Goal: Register for event/course

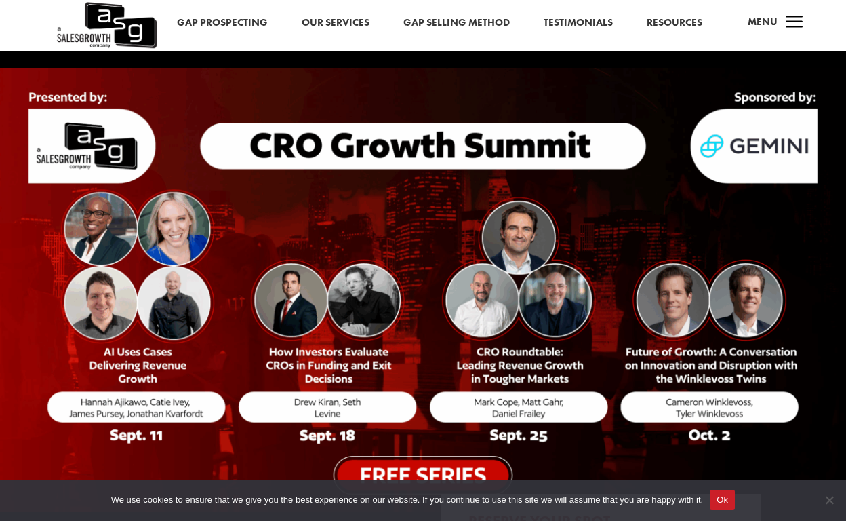
click at [21, 363] on img at bounding box center [423, 289] width 846 height 443
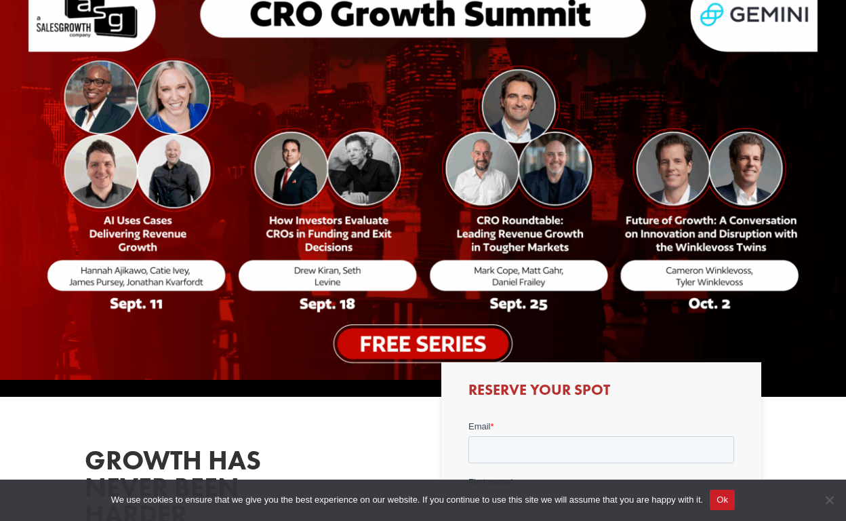
scroll to position [137, 0]
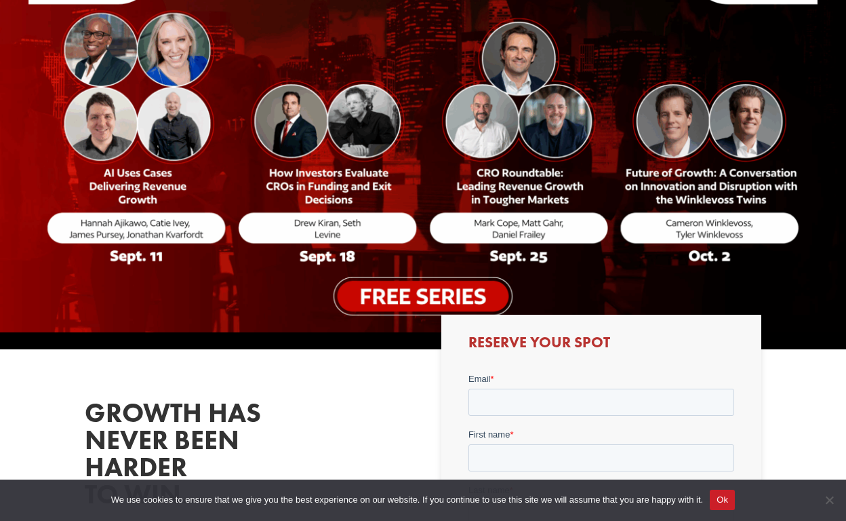
scroll to position [155, 0]
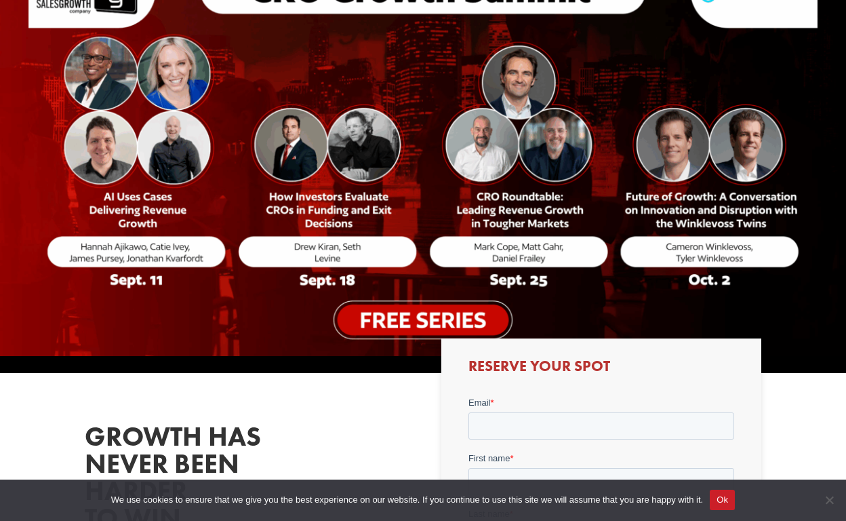
click at [491, 260] on img at bounding box center [423, 134] width 846 height 443
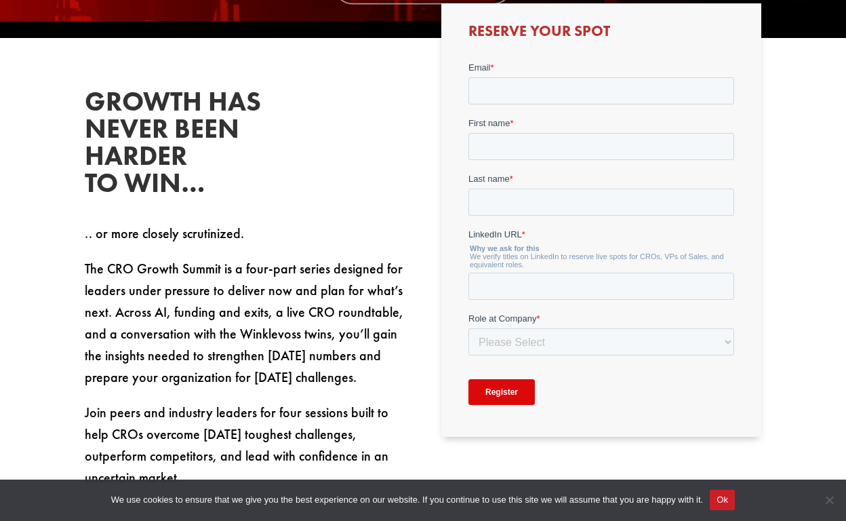
scroll to position [491, 0]
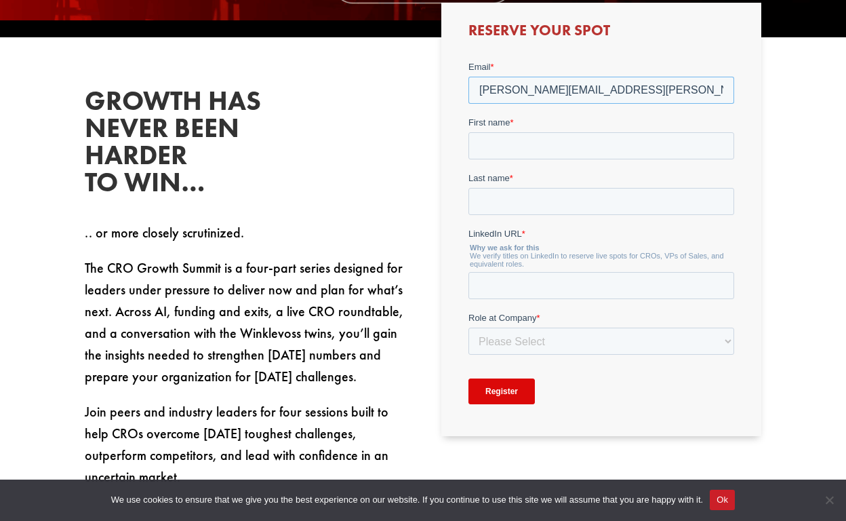
type input "[PERSON_NAME][EMAIL_ADDRESS][PERSON_NAME][DOMAIN_NAME]"
type input "[PERSON_NAME]"
click at [605, 285] on input "LinkedIn URL *" at bounding box center [601, 285] width 266 height 27
paste input "[DOMAIN_NAME][URL][PERSON_NAME]"
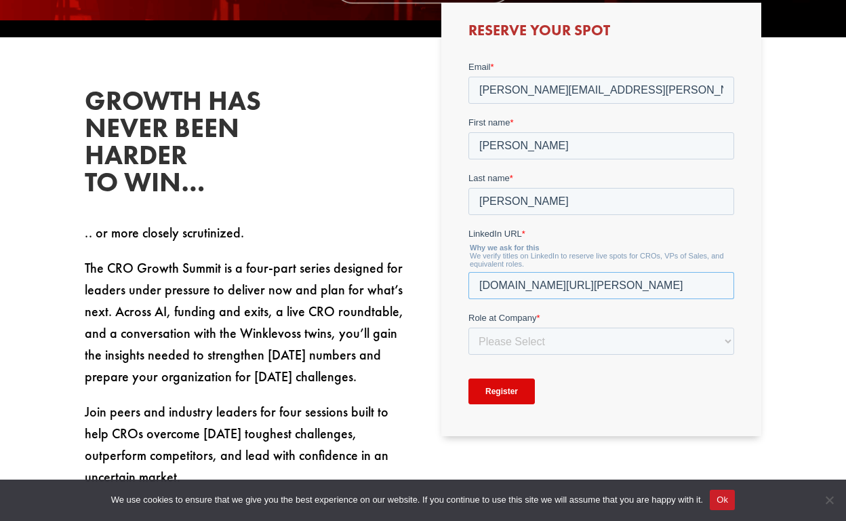
type input "[DOMAIN_NAME][URL][PERSON_NAME]"
select select "C-Level (CRO, CSO, etc)"
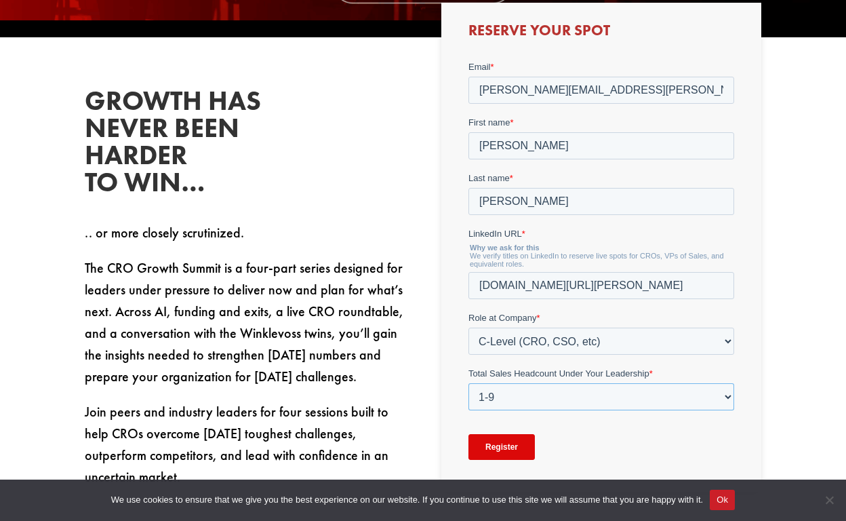
select select "10-19"
drag, startPoint x: 261, startPoint y: 318, endPoint x: 778, endPoint y: 387, distance: 521.2
click at [778, 387] on div "Growth has never been harder to win… .. or more closely scrutinized. The CRO Gr…" at bounding box center [423, 289] width 846 height 505
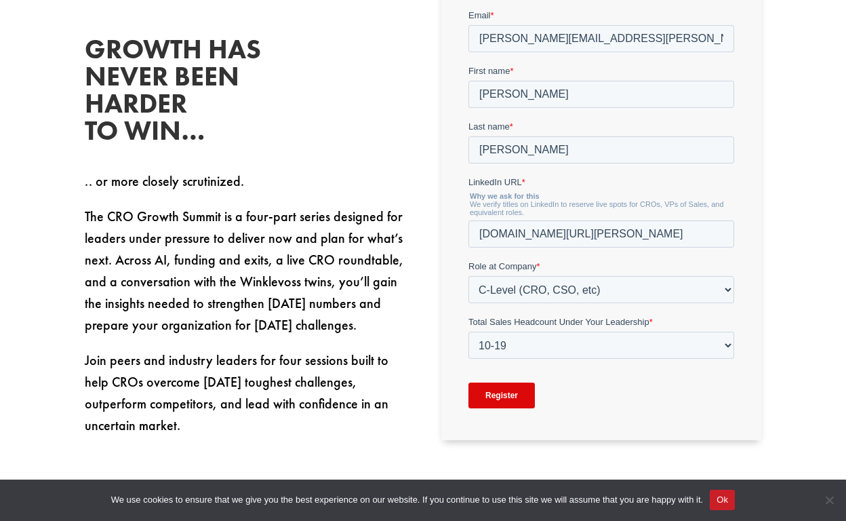
scroll to position [550, 0]
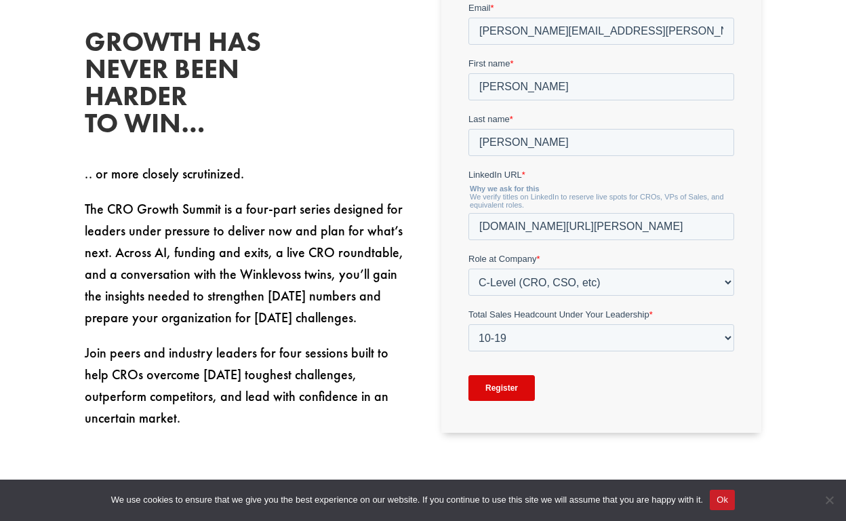
click at [500, 382] on input "Register" at bounding box center [501, 388] width 66 height 26
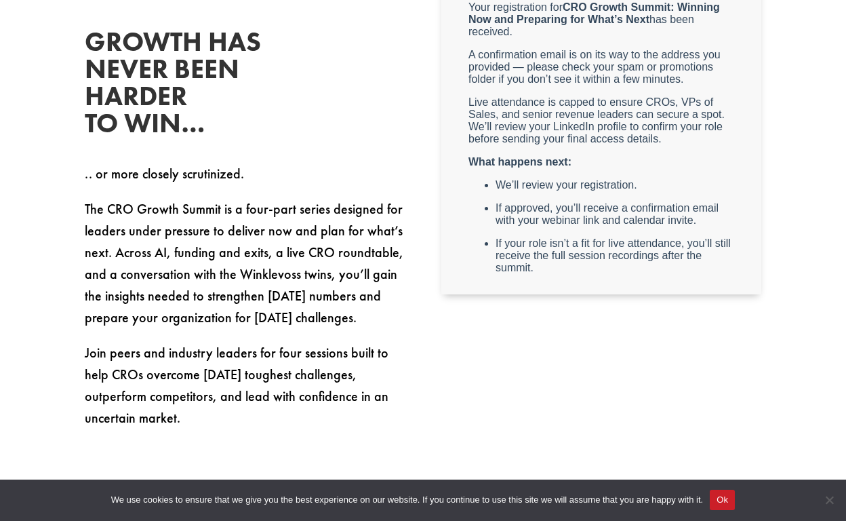
click at [782, 134] on div "Growth has never been harder to win… .. or more closely scrutinized. The CRO Gr…" at bounding box center [423, 228] width 846 height 501
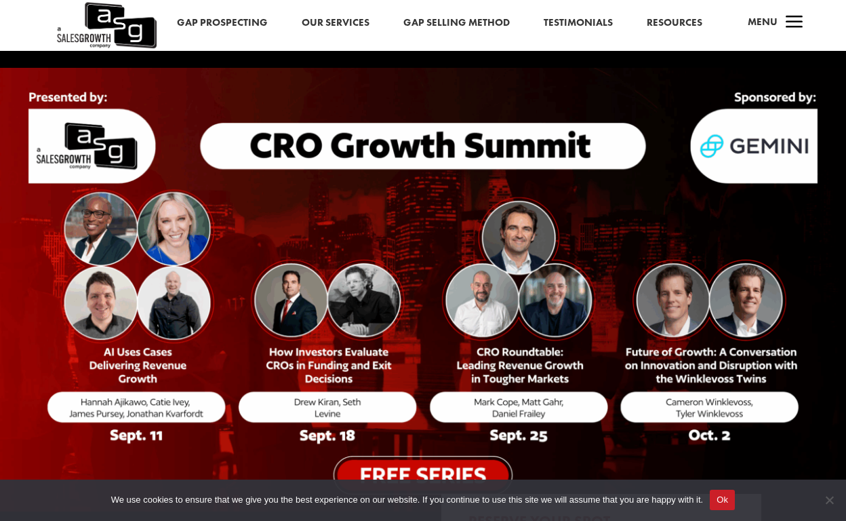
scroll to position [0, 0]
